Goal: Task Accomplishment & Management: Use online tool/utility

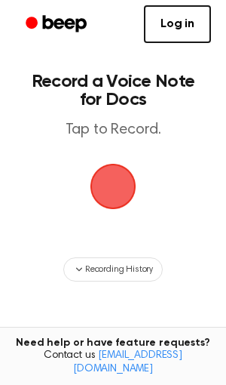
click at [119, 197] on span "button" at bounding box center [112, 186] width 63 height 63
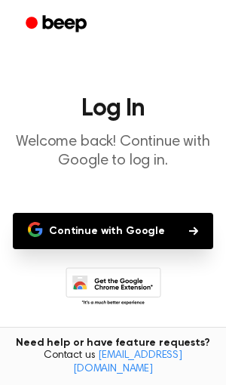
click at [111, 228] on button "Continue with Google" at bounding box center [113, 231] width 201 height 36
click at [112, 237] on button "Continue with Google" at bounding box center [113, 231] width 201 height 36
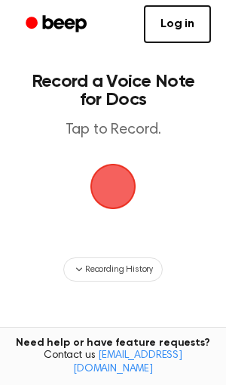
click at [115, 200] on span "button" at bounding box center [113, 186] width 81 height 81
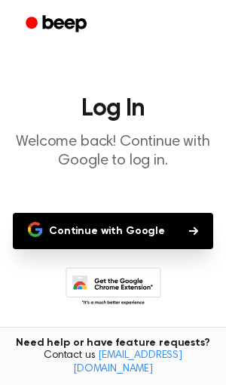
click at [112, 240] on button "Continue with Google" at bounding box center [113, 231] width 201 height 36
